Goal: Find specific page/section: Find specific page/section

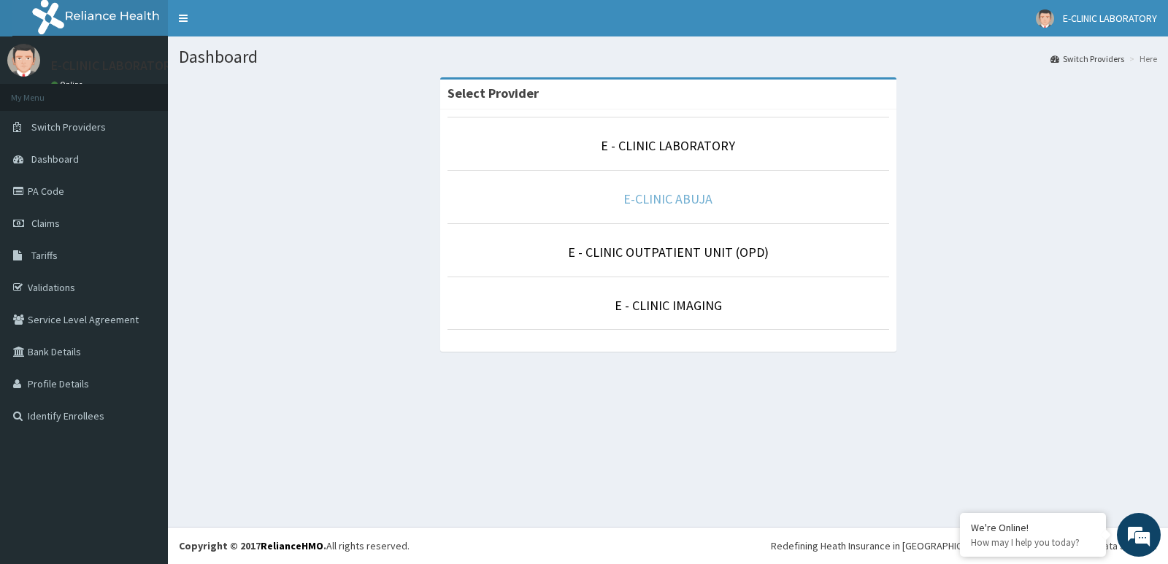
click at [648, 199] on link "E-CLINIC ABUJA" at bounding box center [667, 199] width 89 height 17
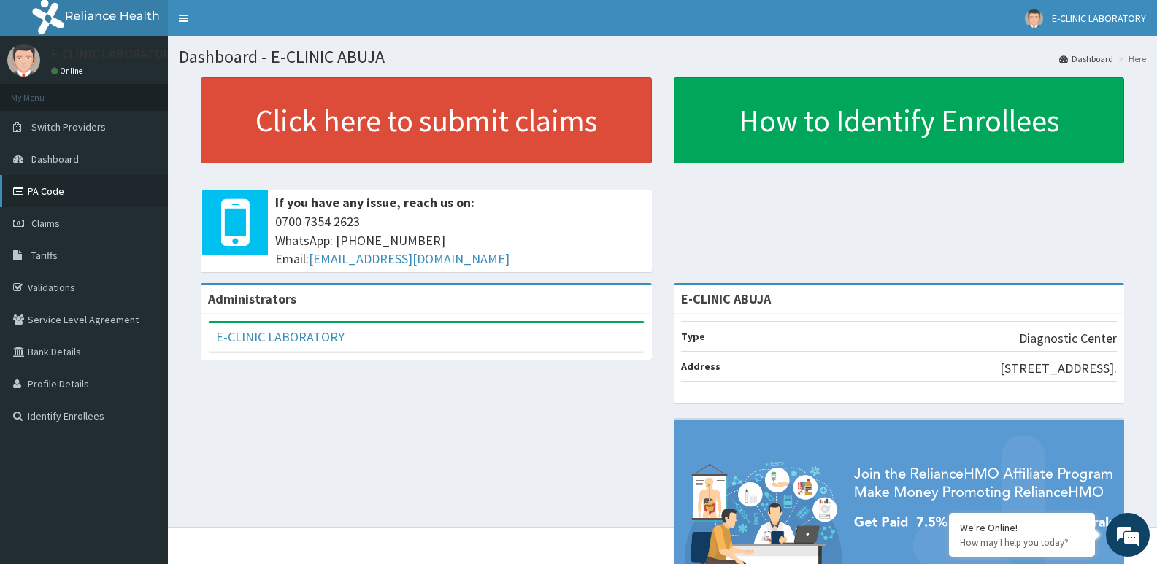
click at [64, 204] on link "PA Code" at bounding box center [84, 191] width 168 height 32
